Goal: Task Accomplishment & Management: Manage account settings

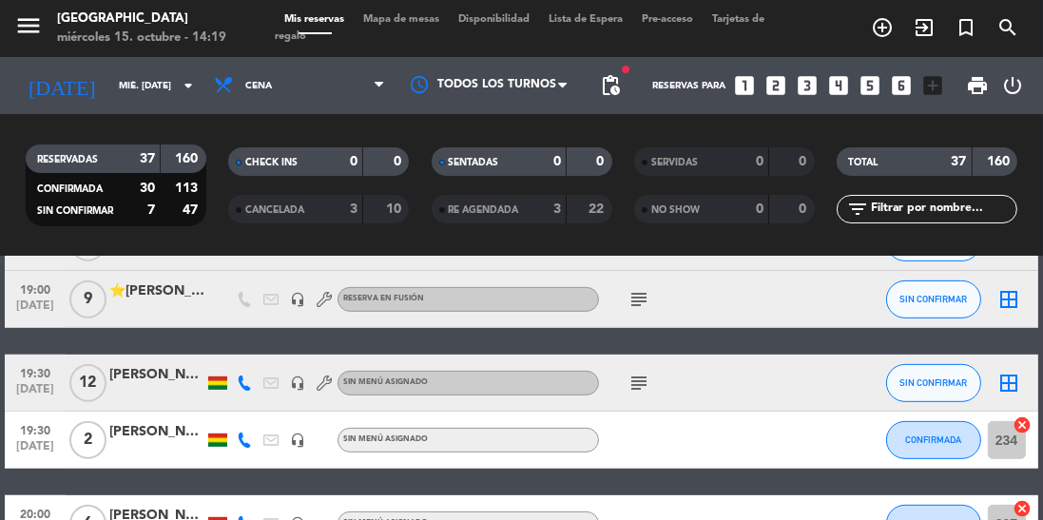
scroll to position [967, 0]
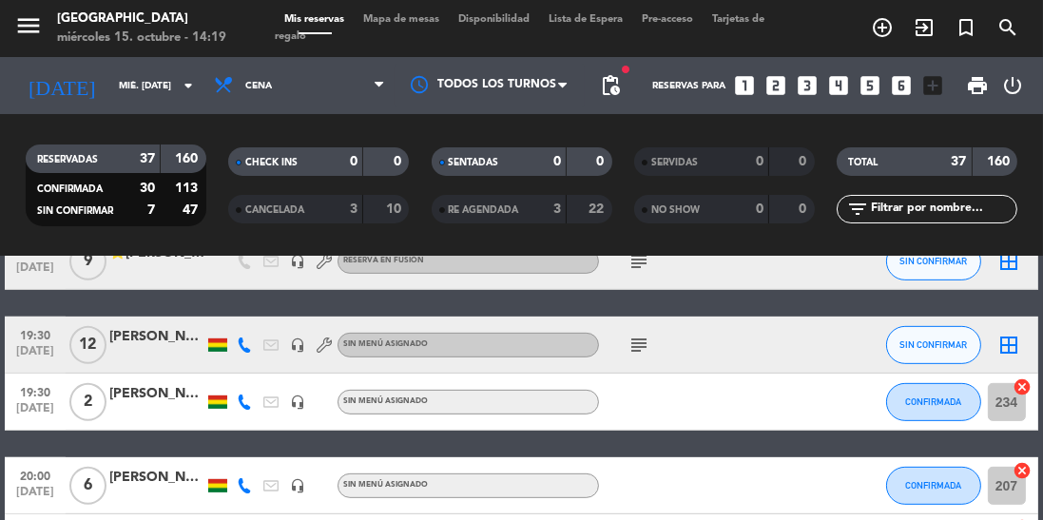
click at [241, 350] on icon at bounding box center [244, 344] width 15 height 15
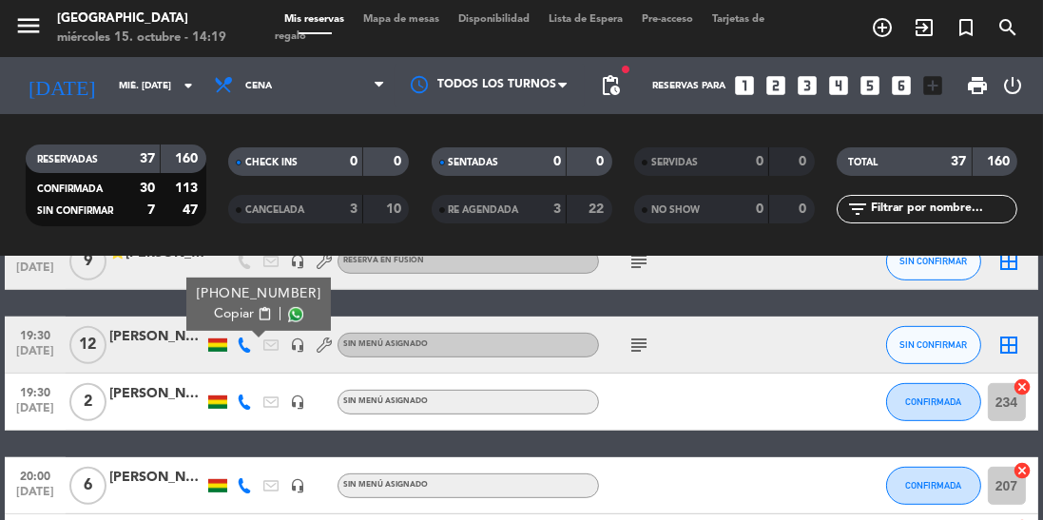
click at [288, 315] on span at bounding box center [295, 314] width 15 height 15
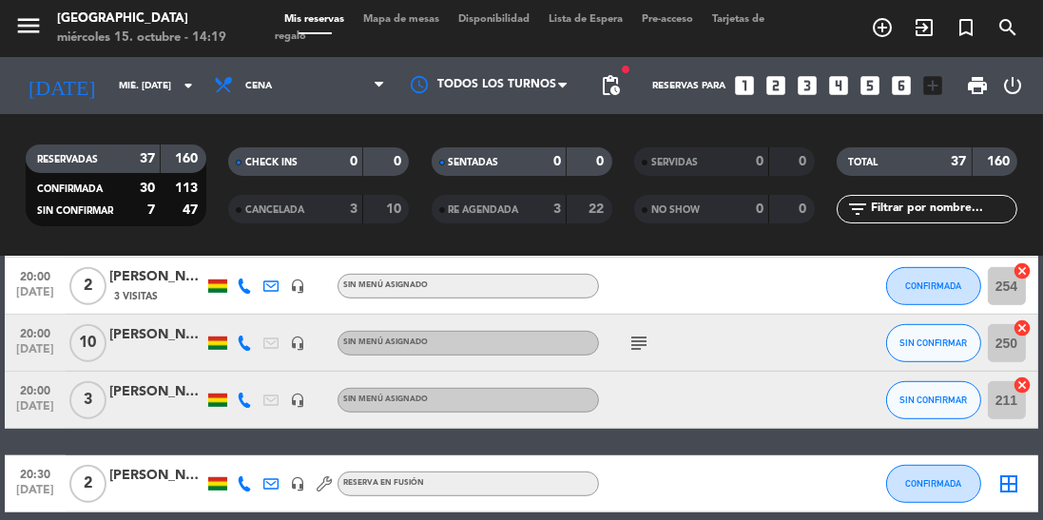
scroll to position [1224, 0]
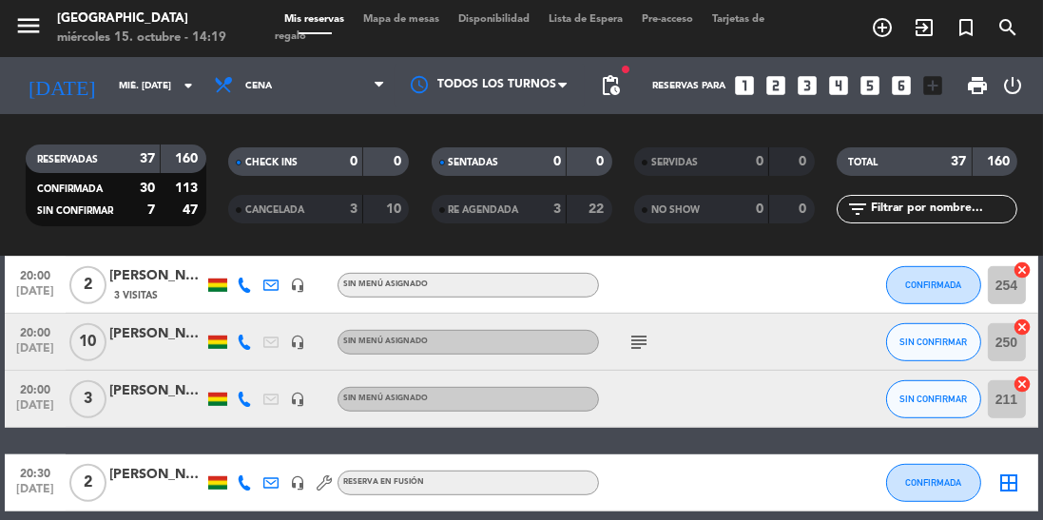
click at [241, 346] on icon at bounding box center [244, 342] width 15 height 15
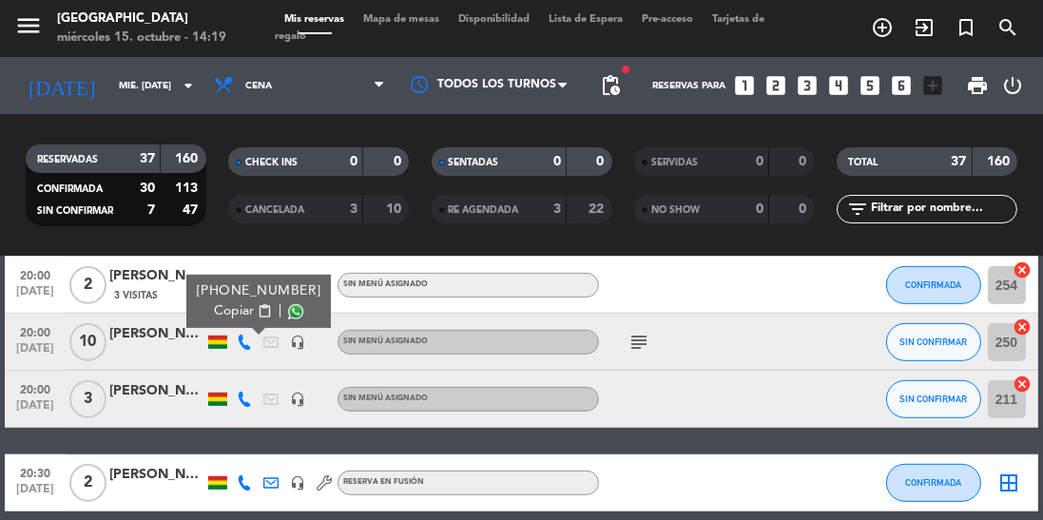
click at [288, 313] on span at bounding box center [295, 311] width 15 height 15
click at [249, 399] on icon at bounding box center [244, 399] width 15 height 15
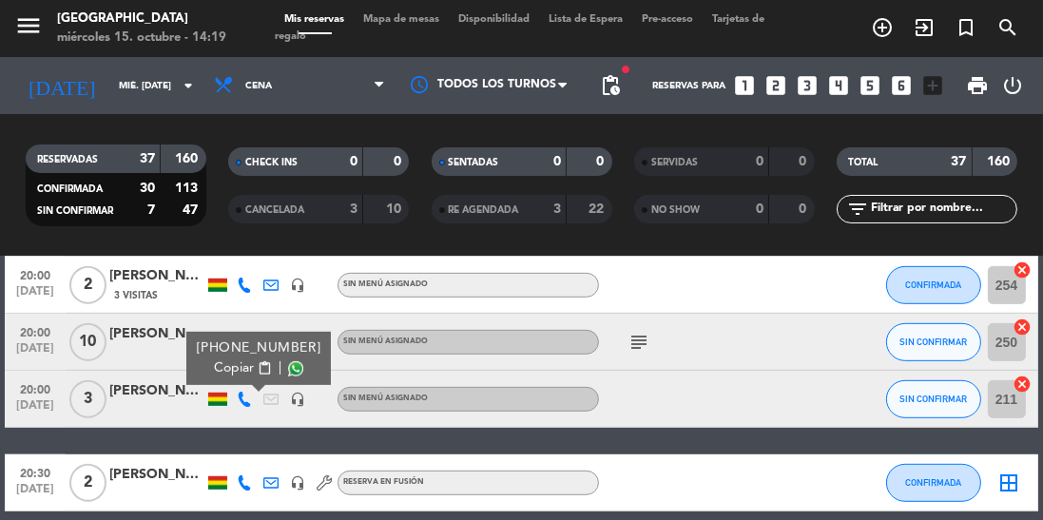
click at [288, 373] on span at bounding box center [295, 368] width 15 height 15
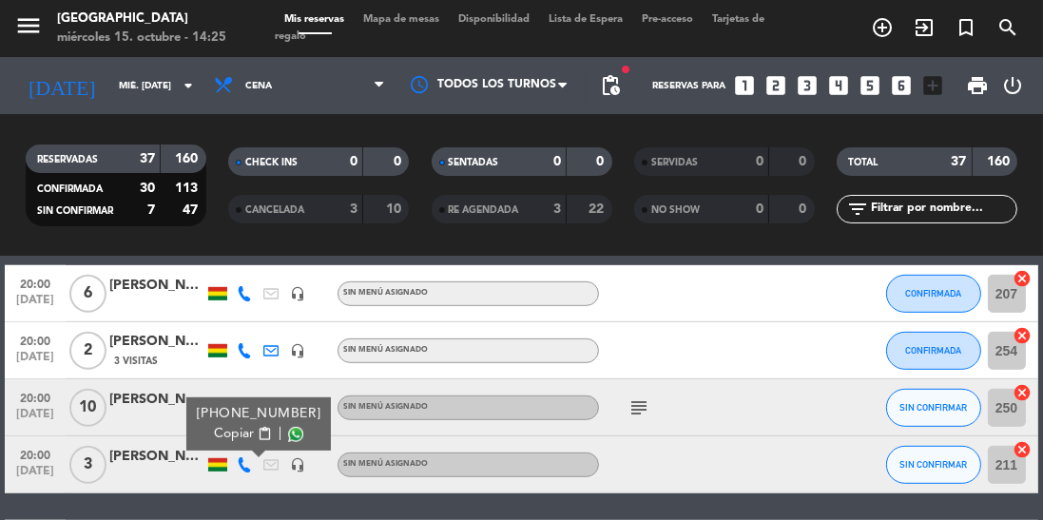
scroll to position [1182, 0]
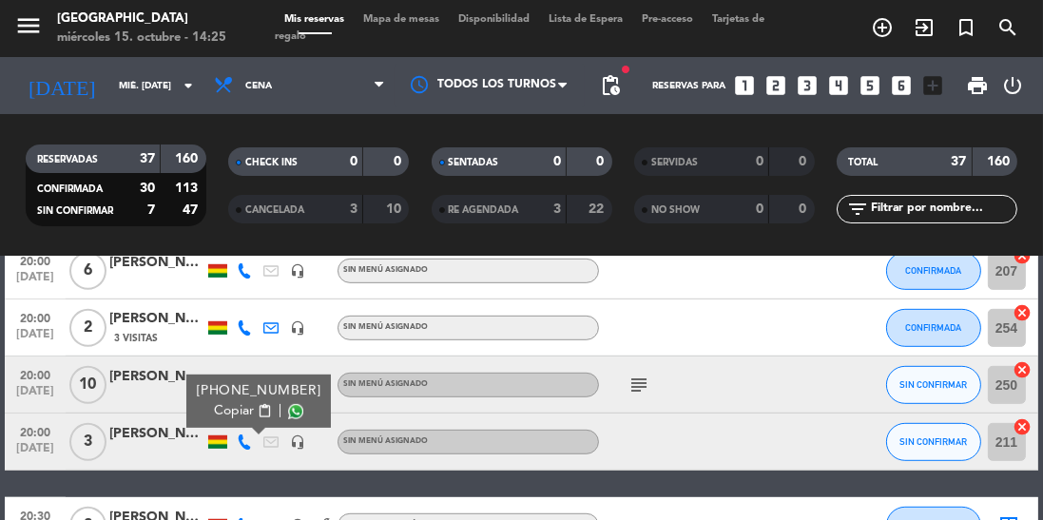
click at [123, 382] on div "[PERSON_NAME]" at bounding box center [156, 377] width 95 height 22
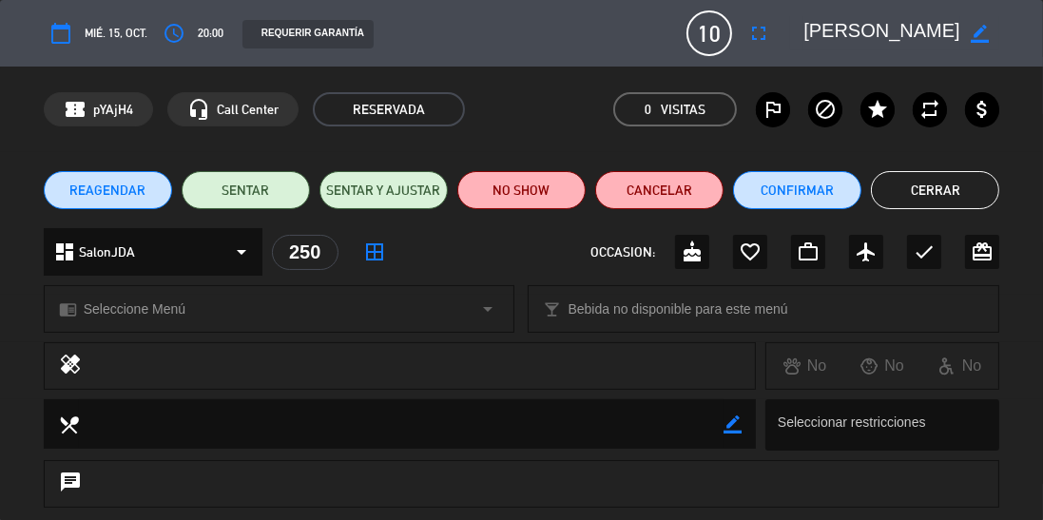
click at [960, 188] on button "Cerrar" at bounding box center [935, 190] width 128 height 38
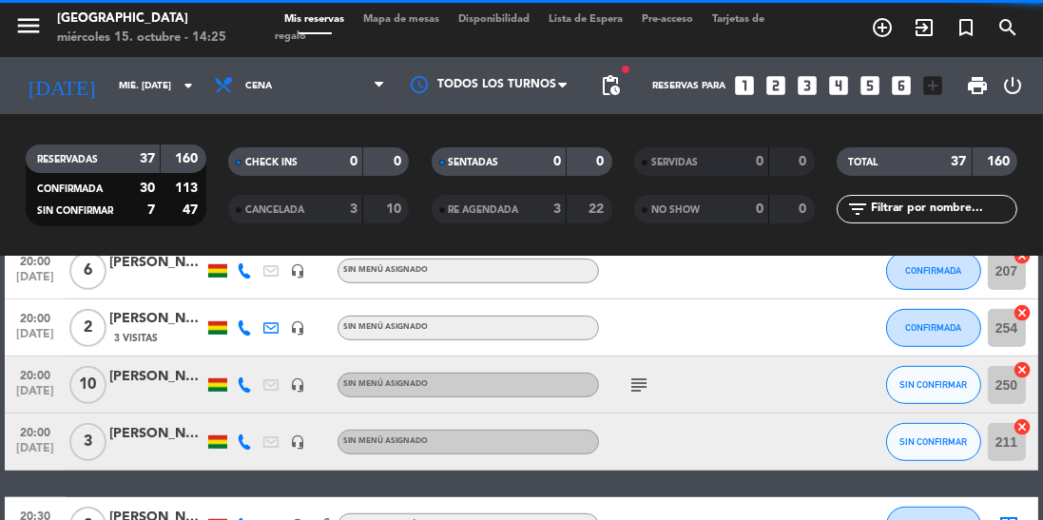
click at [246, 389] on icon at bounding box center [244, 384] width 15 height 15
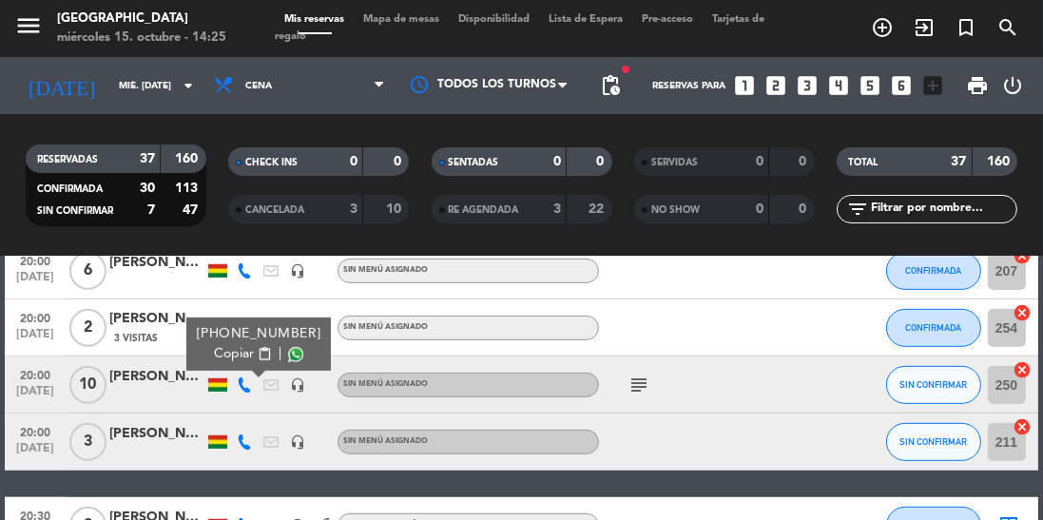
click at [288, 358] on span at bounding box center [295, 354] width 15 height 15
click at [240, 441] on icon at bounding box center [244, 441] width 15 height 15
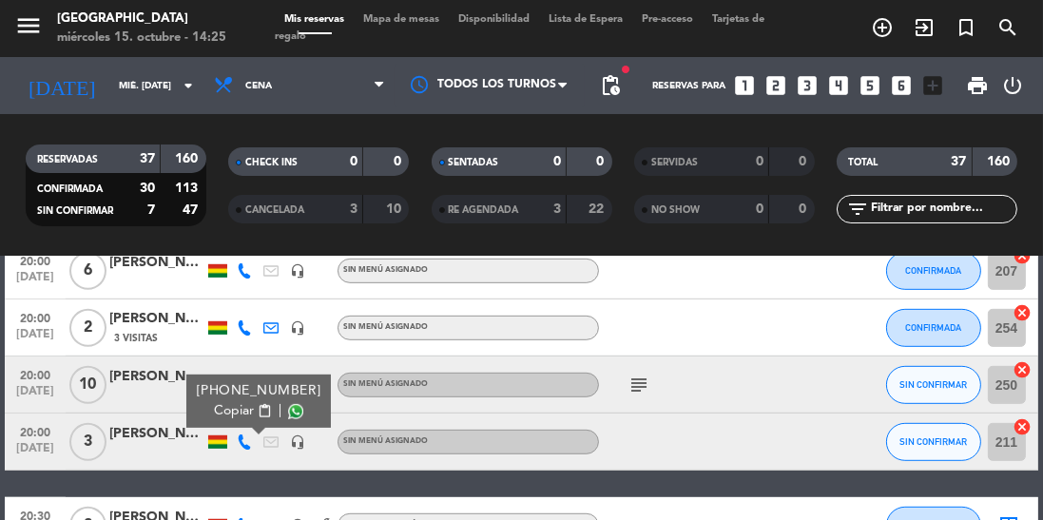
click at [294, 435] on icon "headset_mic" at bounding box center [297, 441] width 15 height 15
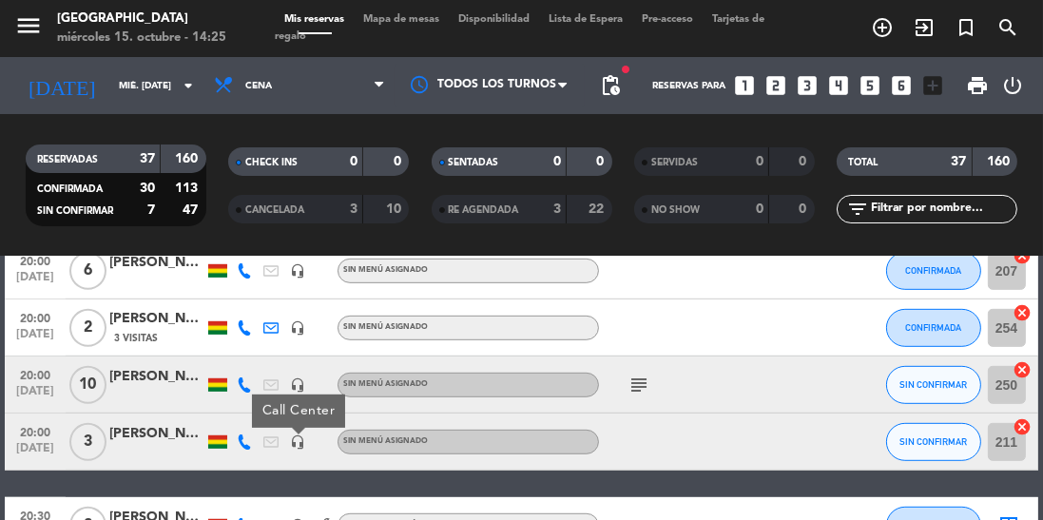
click at [247, 441] on icon at bounding box center [244, 441] width 15 height 15
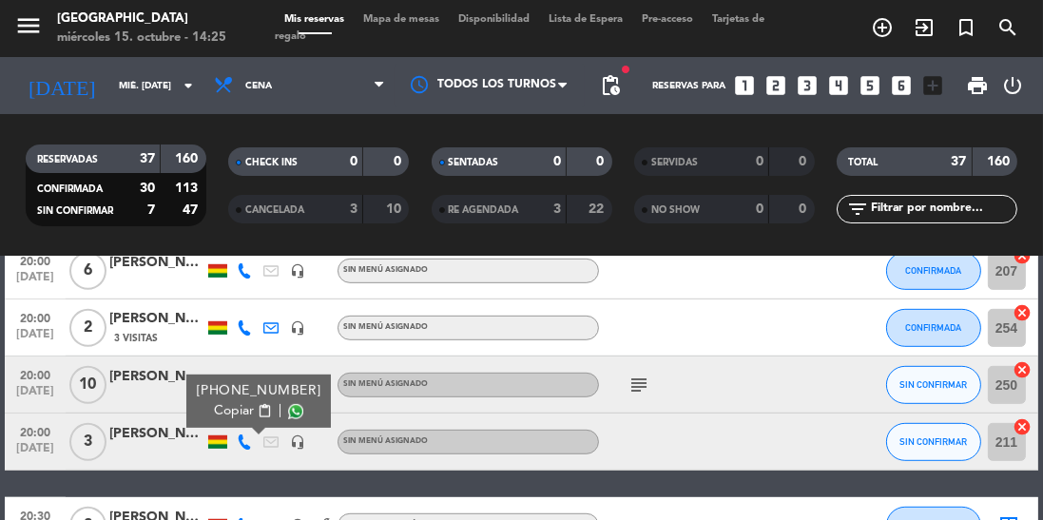
click at [288, 407] on span at bounding box center [295, 411] width 15 height 15
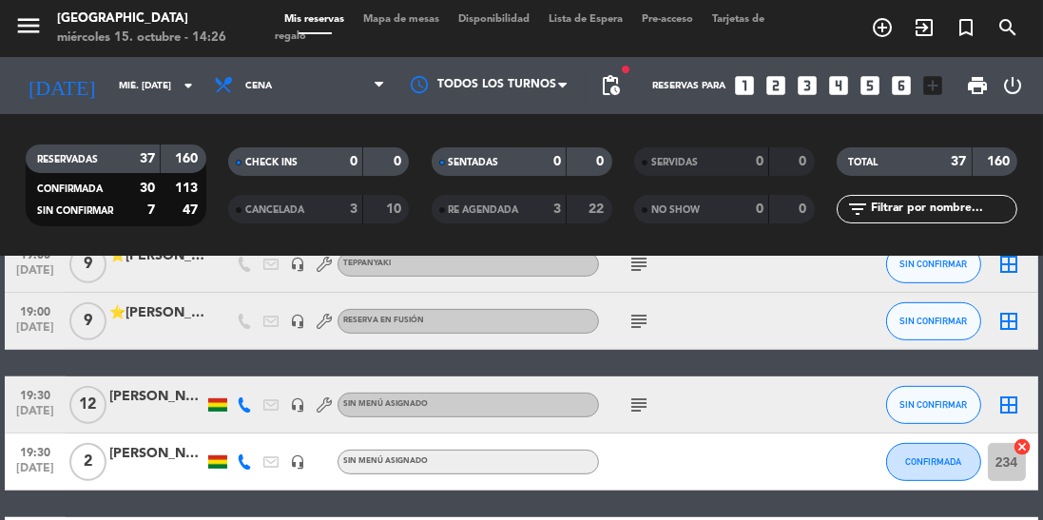
scroll to position [758, 0]
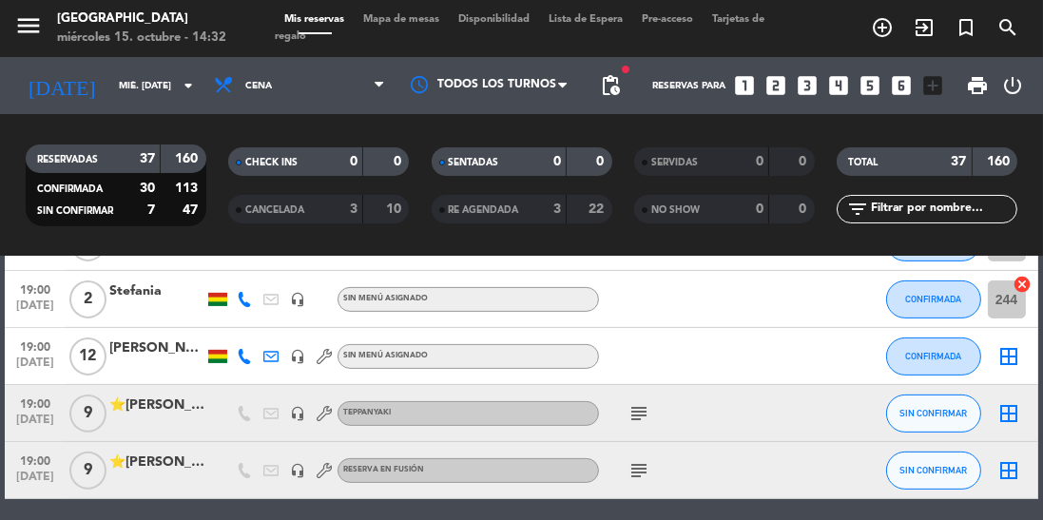
click at [109, 88] on input "mié. [DATE]" at bounding box center [179, 85] width 140 height 29
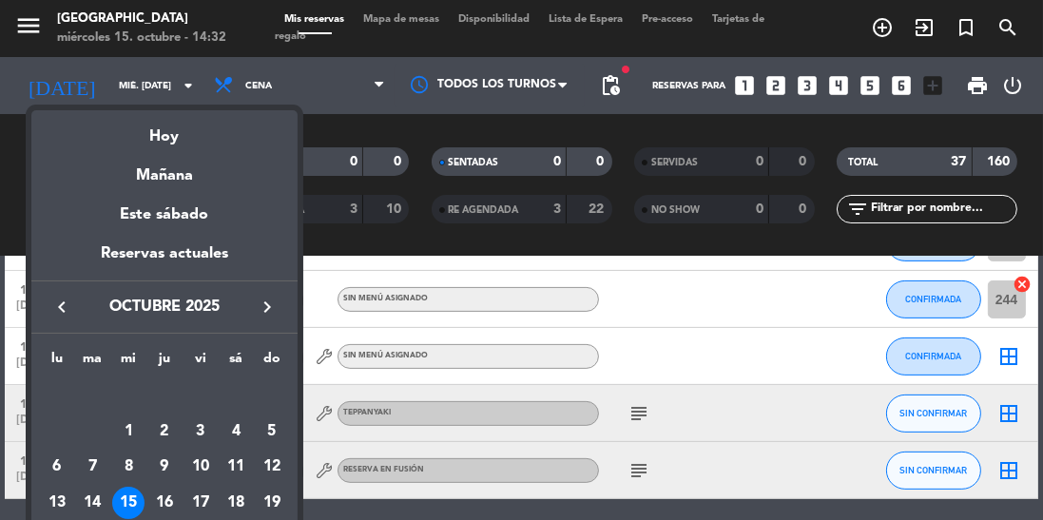
click at [119, 146] on div "Hoy" at bounding box center [164, 129] width 266 height 39
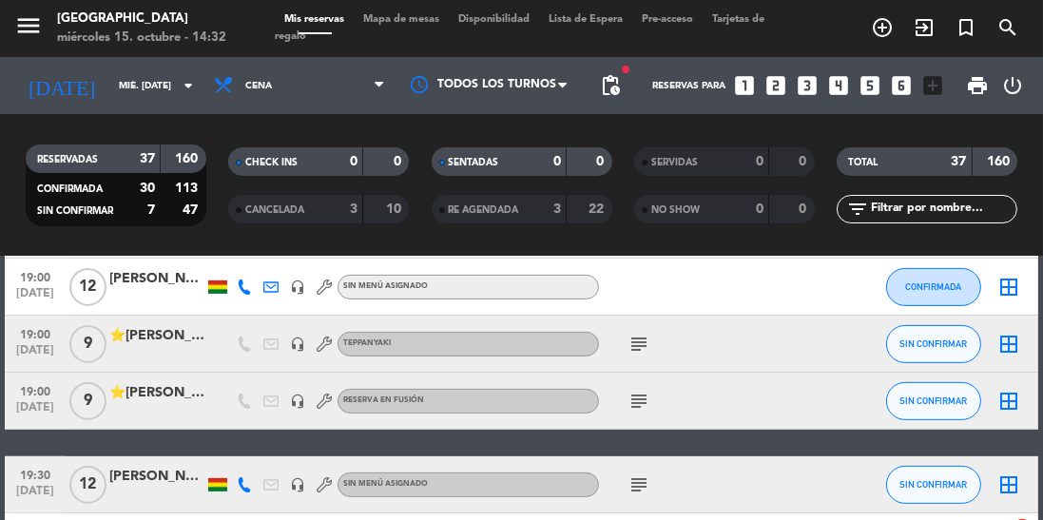
scroll to position [886, 0]
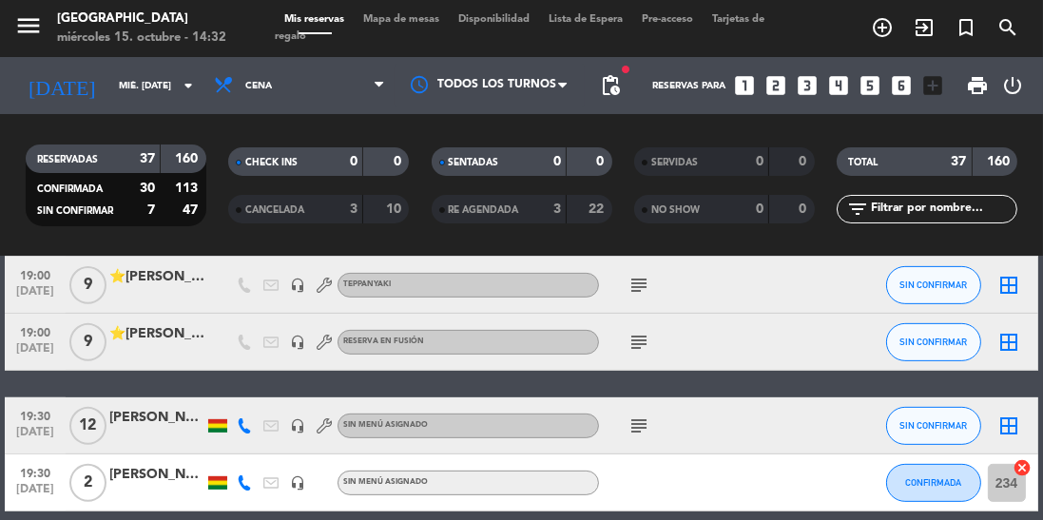
click at [241, 432] on icon at bounding box center [244, 425] width 15 height 15
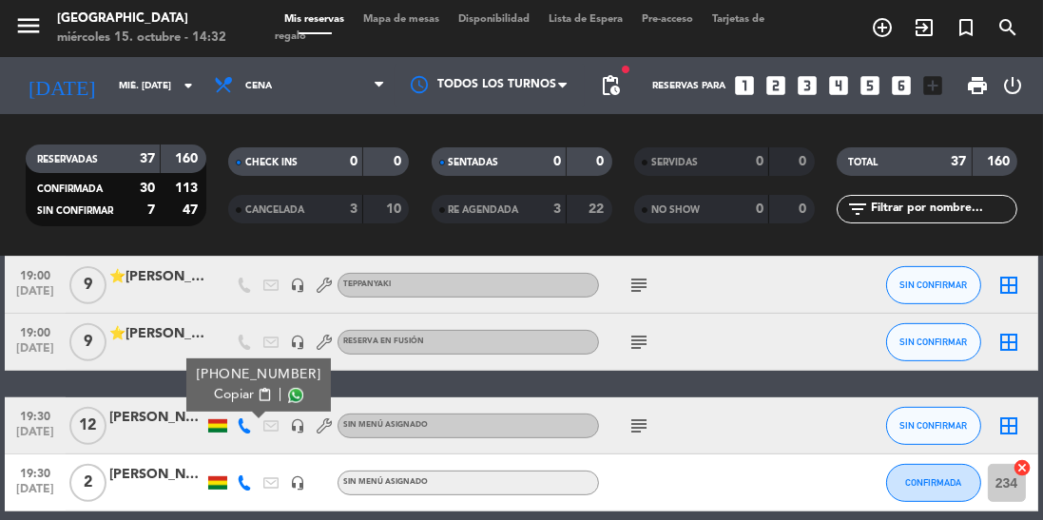
click at [288, 395] on span at bounding box center [295, 395] width 15 height 15
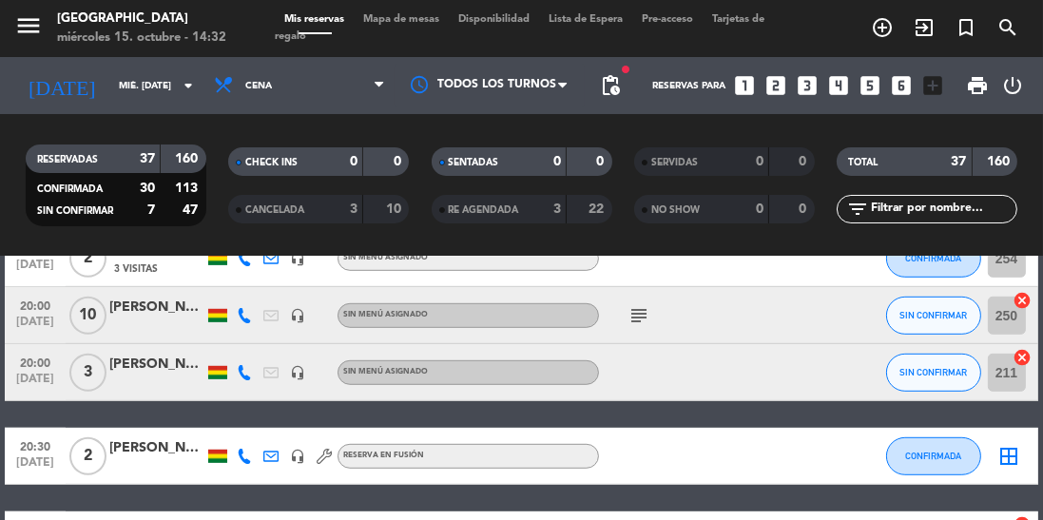
scroll to position [1256, 0]
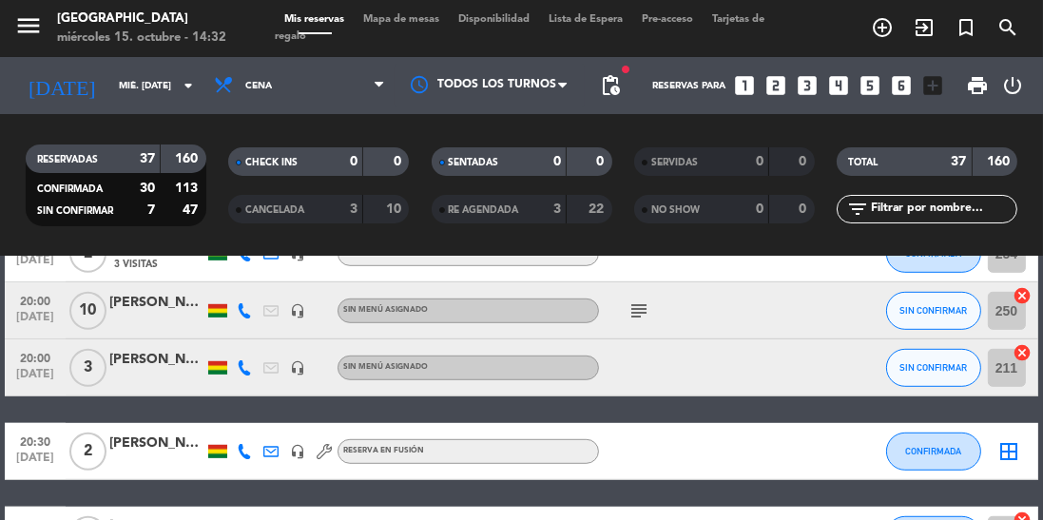
click at [244, 315] on icon at bounding box center [244, 310] width 15 height 15
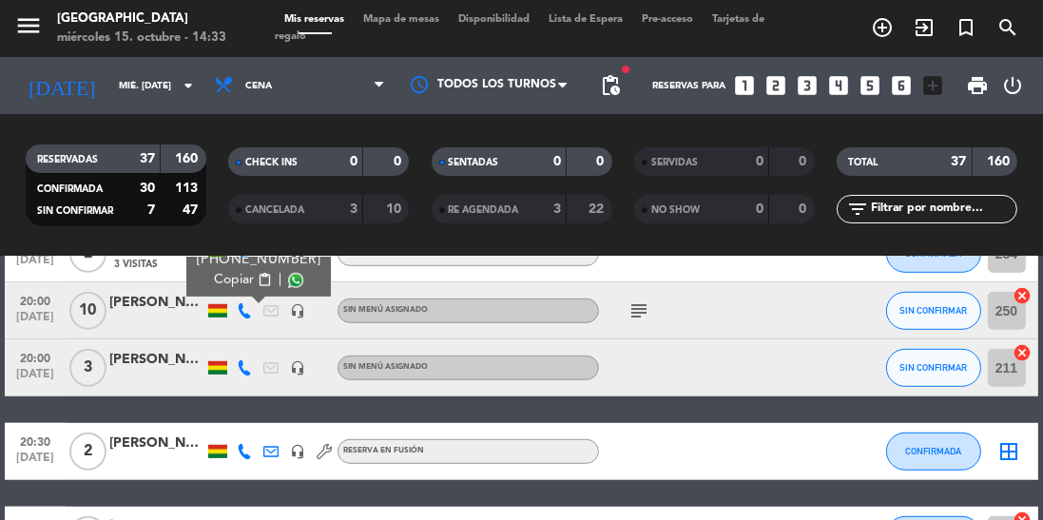
click at [292, 305] on icon "headset_mic" at bounding box center [297, 310] width 15 height 15
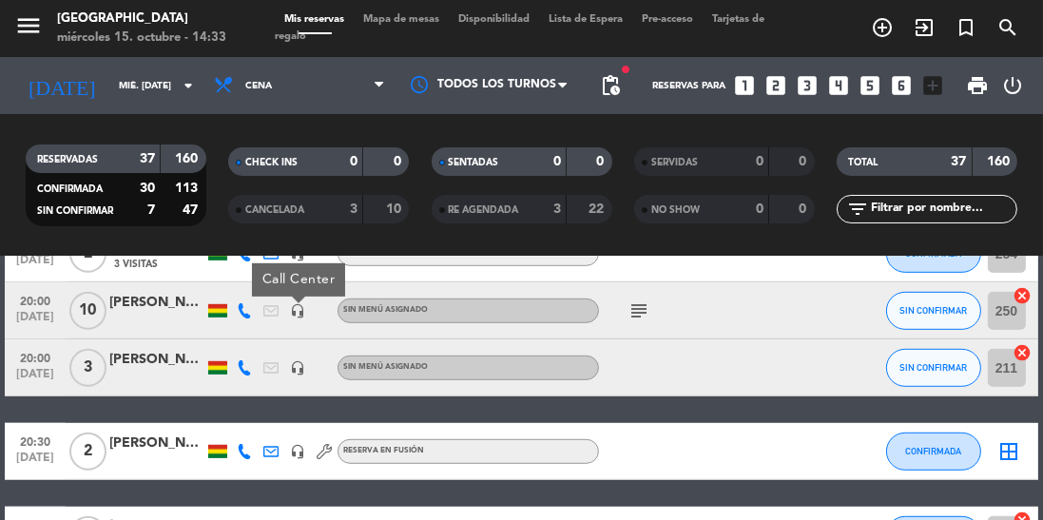
click at [244, 314] on icon at bounding box center [244, 310] width 15 height 15
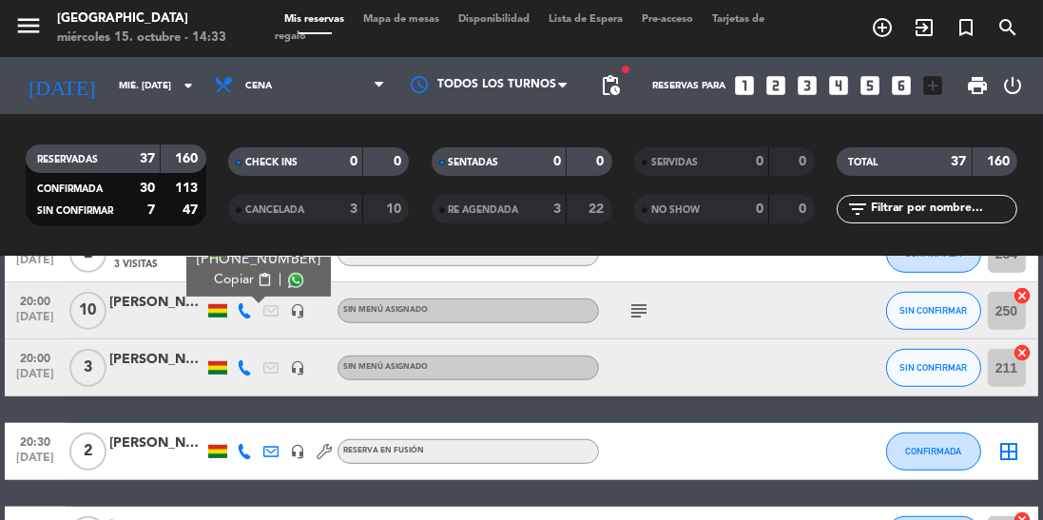
click at [288, 284] on span at bounding box center [295, 280] width 15 height 15
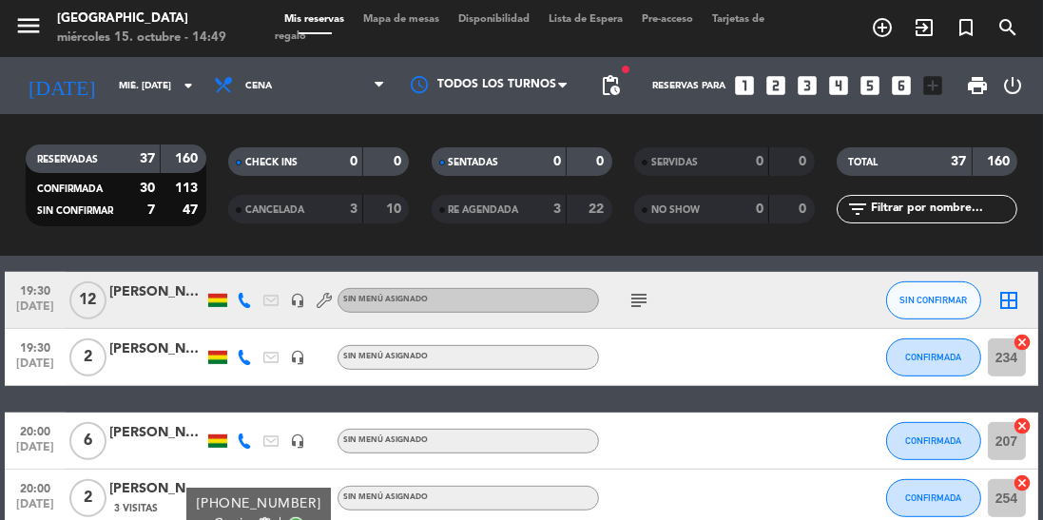
scroll to position [1012, 0]
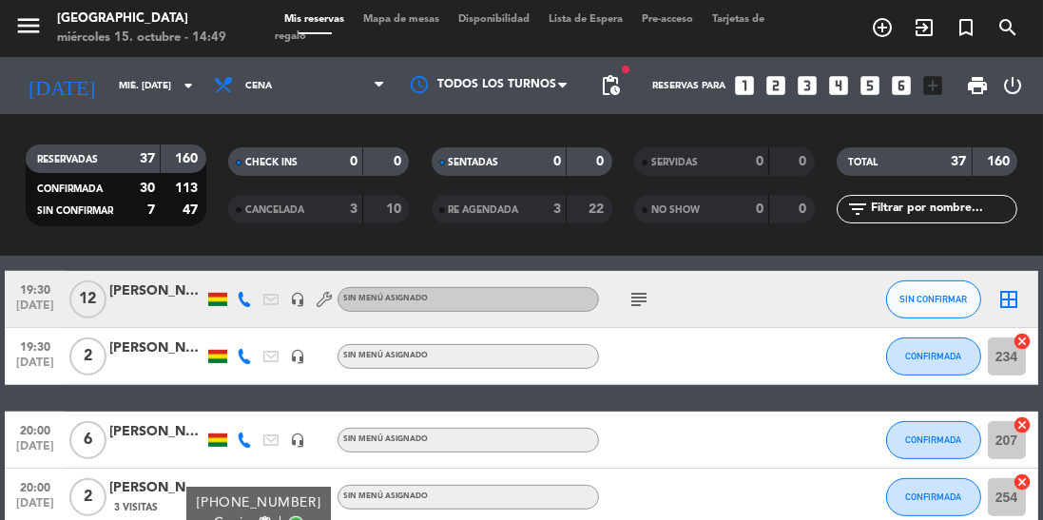
click at [238, 303] on icon at bounding box center [244, 299] width 15 height 15
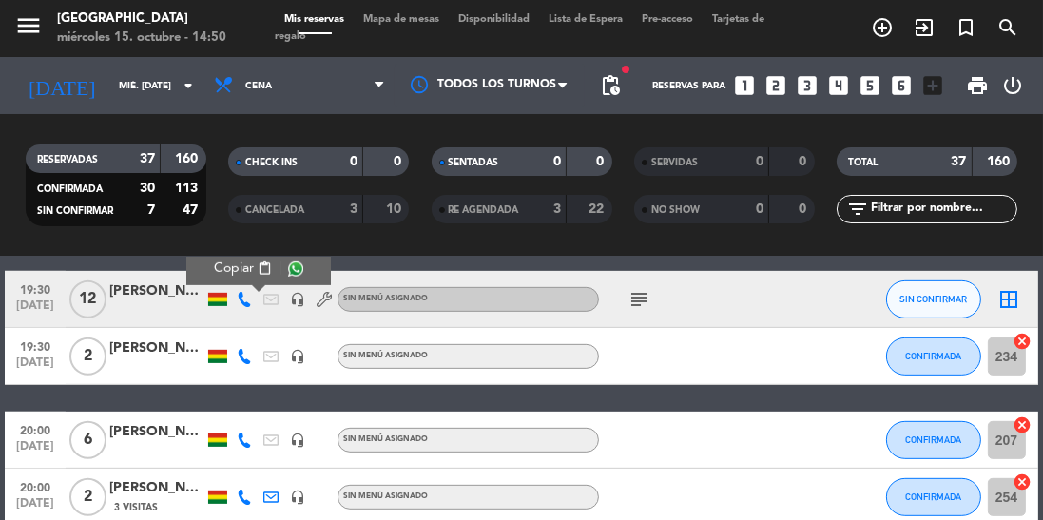
click at [288, 273] on span at bounding box center [295, 268] width 15 height 15
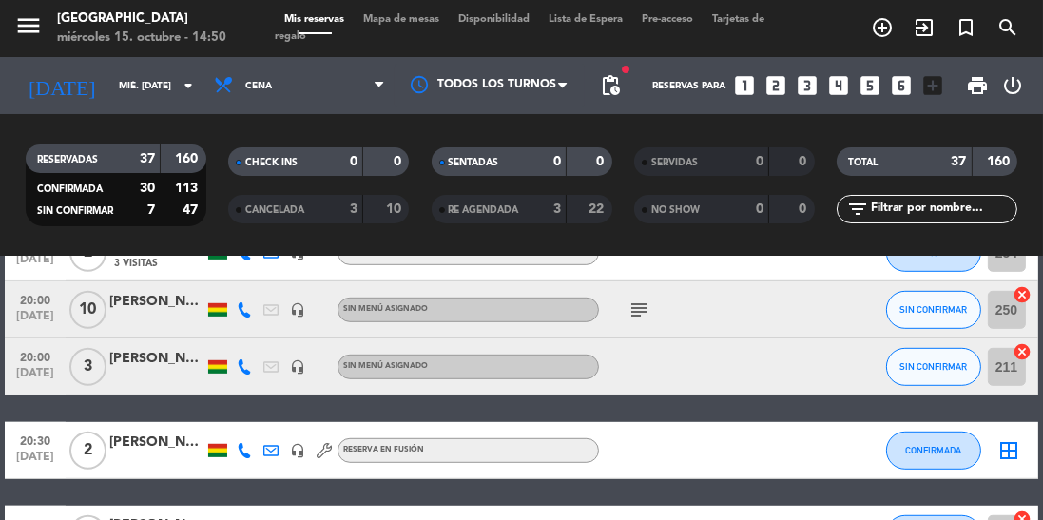
scroll to position [1259, 0]
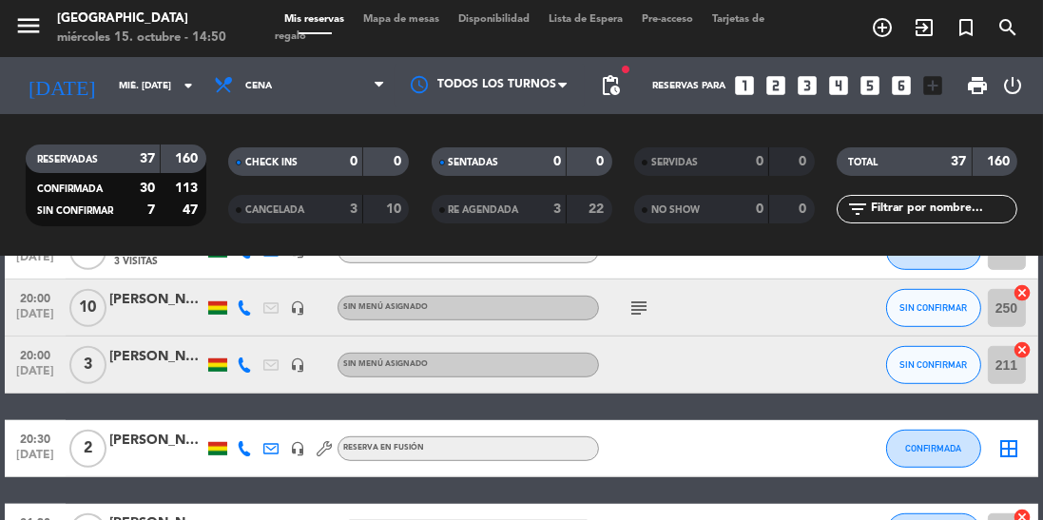
click at [237, 311] on icon at bounding box center [244, 307] width 15 height 15
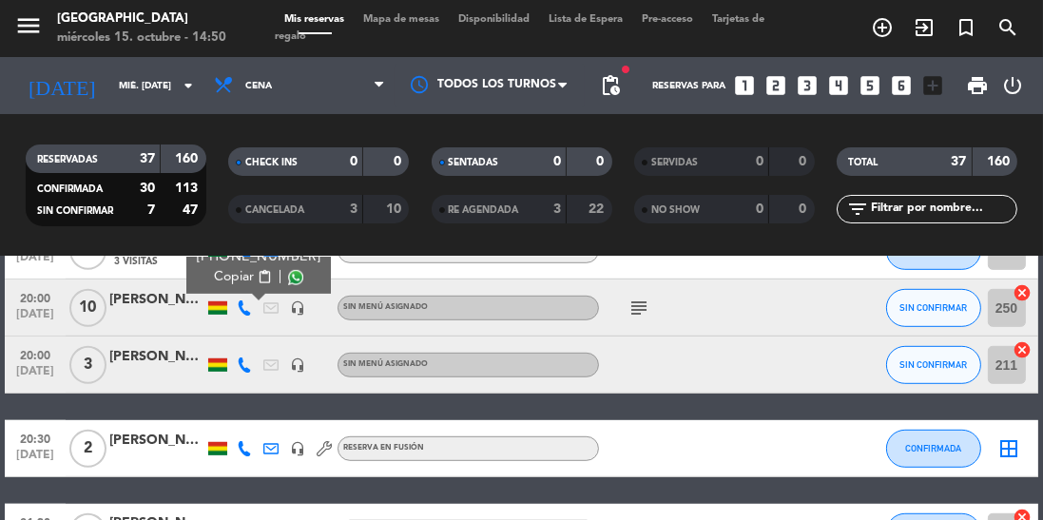
click at [288, 278] on span at bounding box center [295, 277] width 15 height 15
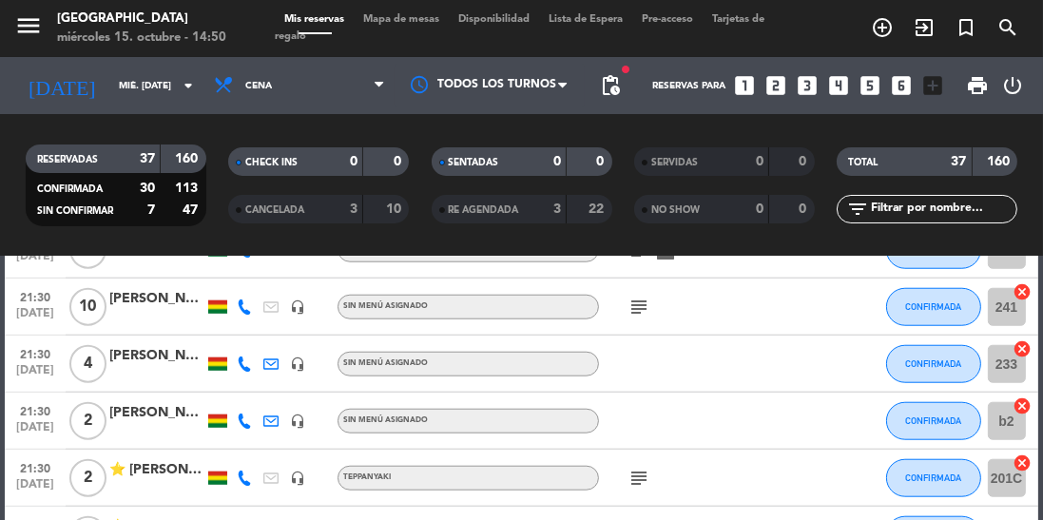
scroll to position [2044, 0]
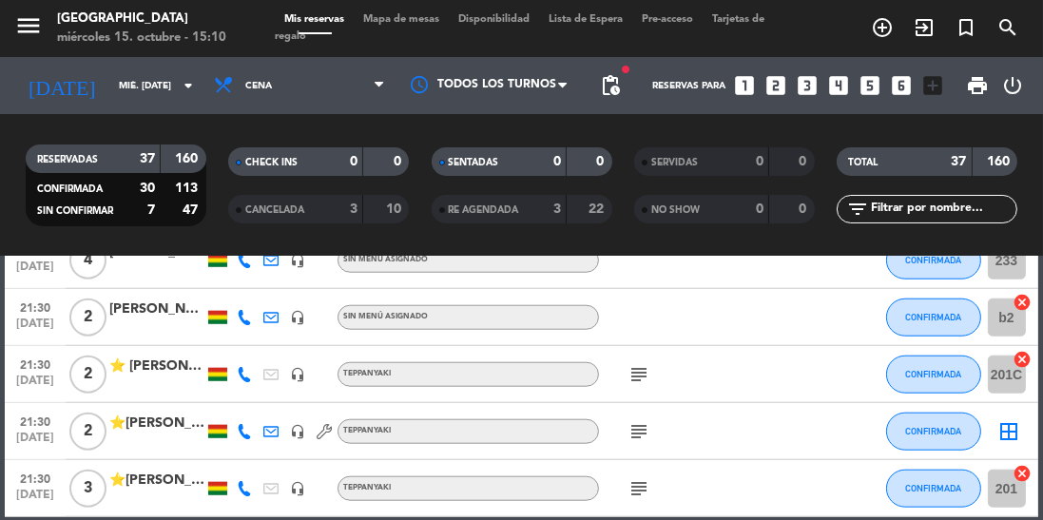
click at [42, 146] on div "RESERVADAS 37 160" at bounding box center [116, 158] width 181 height 29
click at [7, 259] on div "21:30 [DATE]" at bounding box center [35, 260] width 61 height 56
